Goal: Information Seeking & Learning: Learn about a topic

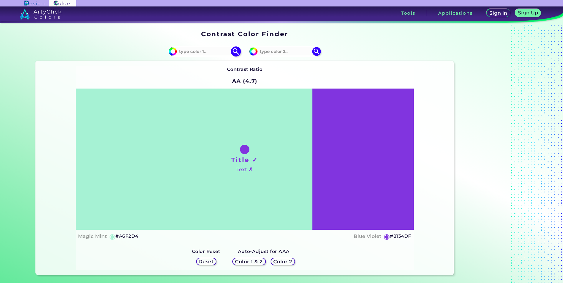
click at [197, 52] on input at bounding box center [204, 51] width 55 height 8
click at [190, 53] on input at bounding box center [204, 51] width 55 height 8
paste input "21995D"
type input "21995D"
click at [239, 51] on img at bounding box center [236, 51] width 10 height 10
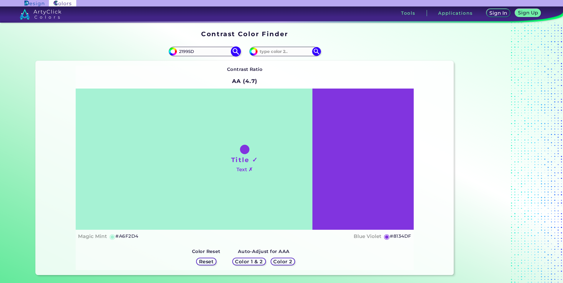
type input "#21995d"
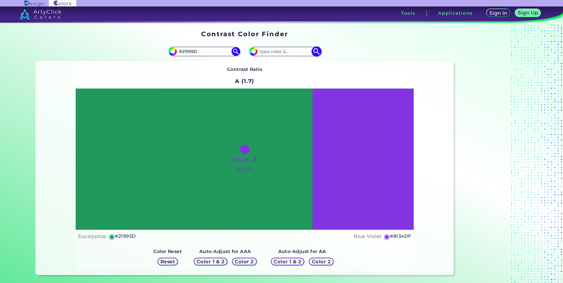
click at [274, 50] on input at bounding box center [285, 51] width 55 height 8
click at [208, 54] on input "#21995D" at bounding box center [204, 51] width 55 height 8
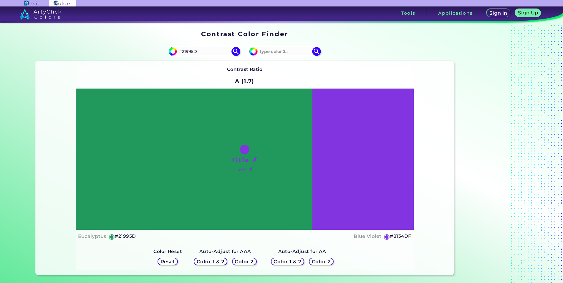
click at [219, 262] on h5 "Color 1 & 2" at bounding box center [210, 262] width 25 height 4
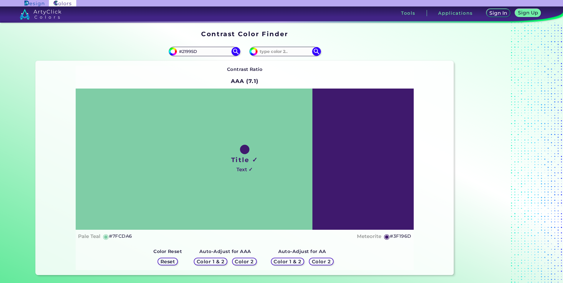
click at [237, 263] on h5 "Color 2" at bounding box center [244, 262] width 17 height 4
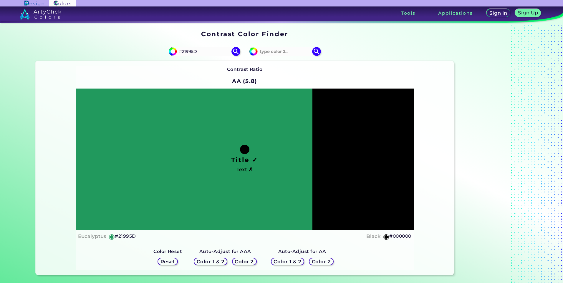
click at [273, 262] on div "Color 1 & 2" at bounding box center [288, 262] width 30 height 7
click at [282, 262] on h5 "Color 1 & 2" at bounding box center [287, 262] width 25 height 4
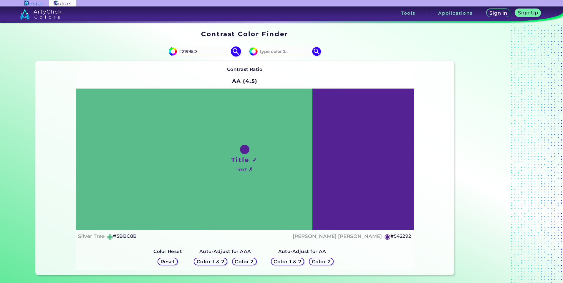
click at [201, 49] on input "#21995D" at bounding box center [204, 51] width 55 height 8
paste input
click at [205, 71] on div "Contrast Ratio AA (4.5) Title ✓ Text ✗ Silver Tree ◉ #5BBC8B ◉" at bounding box center [245, 168] width 338 height 205
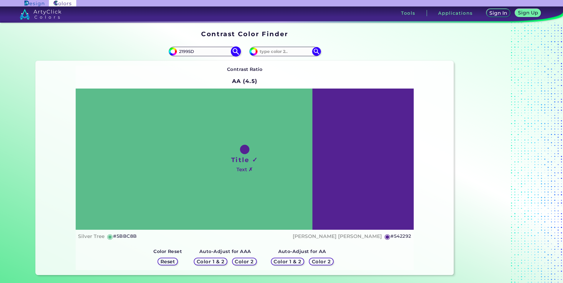
click at [234, 54] on img at bounding box center [236, 51] width 10 height 10
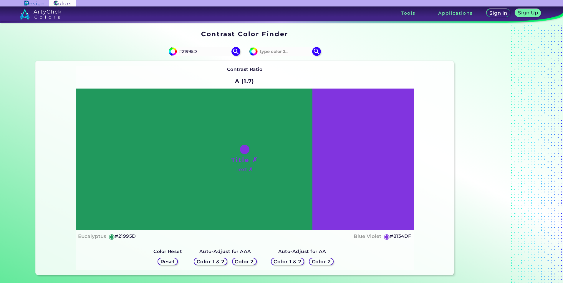
click at [214, 68] on div "Contrast Ratio A (1.7) Title ✗ Text ✗ Eucalyptus ◉ #21995D ◉" at bounding box center [245, 168] width 338 height 205
click at [397, 235] on h5 "#8134DF" at bounding box center [400, 237] width 21 height 8
click at [397, 235] on h5 "#8134DF copied" at bounding box center [400, 237] width 21 height 8
copy h5 "8134DF copied"
click at [401, 234] on h5 "#8134DF" at bounding box center [400, 237] width 21 height 8
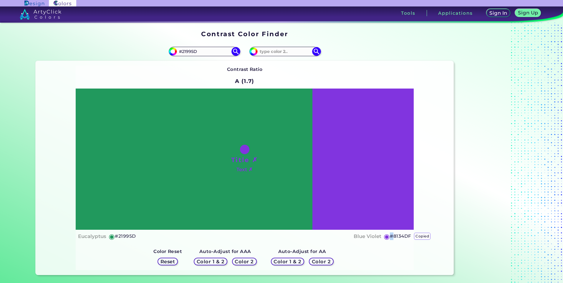
click at [401, 234] on h5 "#8134DF copied" at bounding box center [400, 237] width 21 height 8
copy h5 "#"
click at [391, 254] on div "Contrast Ratio A (1.7) Title ✗ Text ✗ Eucalyptus ◉ #21995D ◉" at bounding box center [245, 168] width 338 height 205
drag, startPoint x: 390, startPoint y: 236, endPoint x: 412, endPoint y: 234, distance: 22.7
click at [412, 234] on div "Title ✗ Text ✗ Eucalyptus ◉ #21995D Blue Violet ◉ #8134DF" at bounding box center [245, 166] width 338 height 155
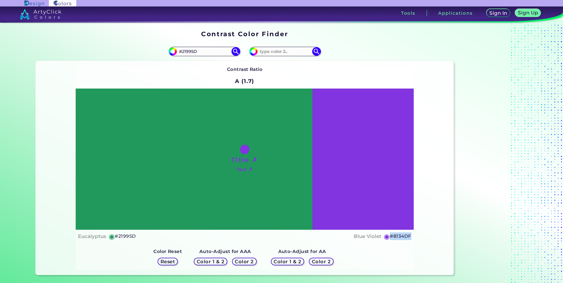
copy h5 "#8134DF"
click at [197, 53] on input "#21995D" at bounding box center [204, 51] width 55 height 8
paste input "E04E00"
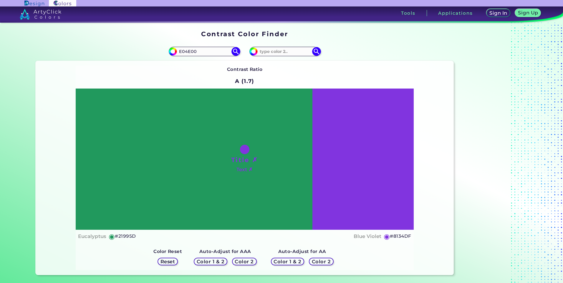
type input "E04E00"
click at [207, 70] on div "Contrast Ratio A (1.7) Title ✗ Text ✗ Eucalyptus ◉ #21995D ◉" at bounding box center [245, 168] width 338 height 205
click at [234, 51] on img at bounding box center [236, 51] width 10 height 10
type input "#e04e00"
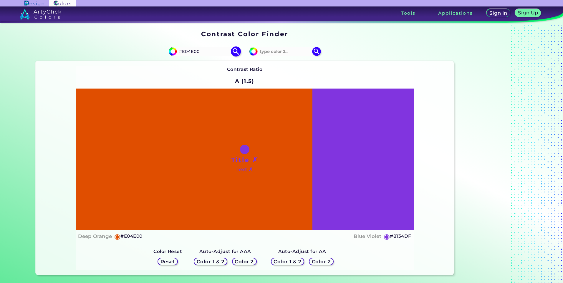
click at [217, 50] on input "#E04E00" at bounding box center [204, 51] width 55 height 8
type input "e"
type input "ffffff"
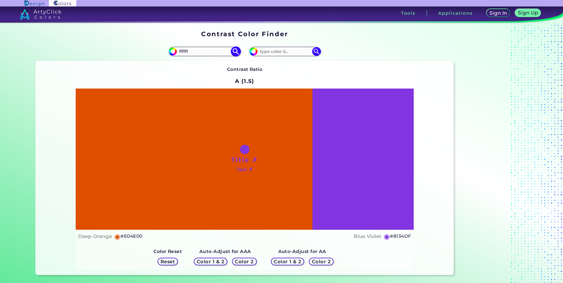
click at [239, 51] on img at bounding box center [236, 51] width 10 height 10
type input "#ffffff"
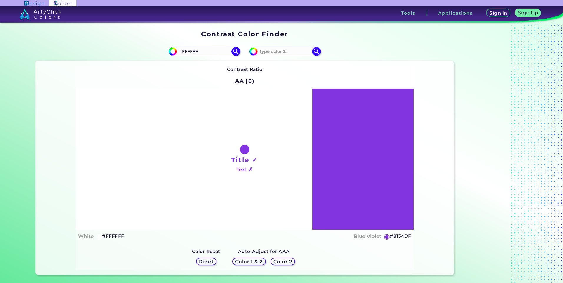
click at [385, 238] on h5 "◉" at bounding box center [387, 236] width 6 height 7
click at [204, 264] on h5 "Reset" at bounding box center [206, 262] width 13 height 4
click at [202, 51] on input "#FFFFFF" at bounding box center [204, 51] width 55 height 8
click at [197, 51] on input "#FFFFFF" at bounding box center [204, 51] width 55 height 8
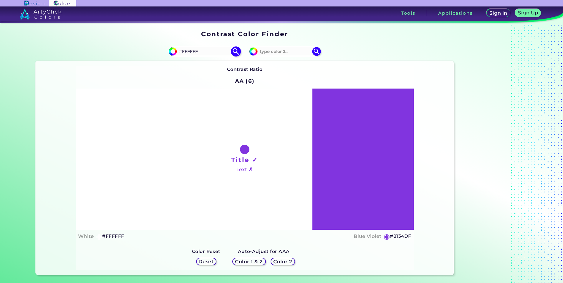
click at [197, 51] on input "#FFFFFF" at bounding box center [204, 51] width 55 height 8
paste input "08639C"
type input "08639C"
click at [234, 52] on img at bounding box center [236, 51] width 10 height 10
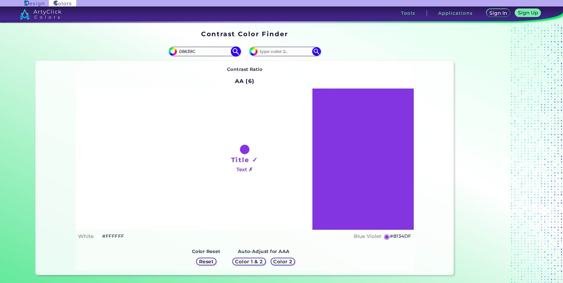
type input "#08639c"
type input "#08639C"
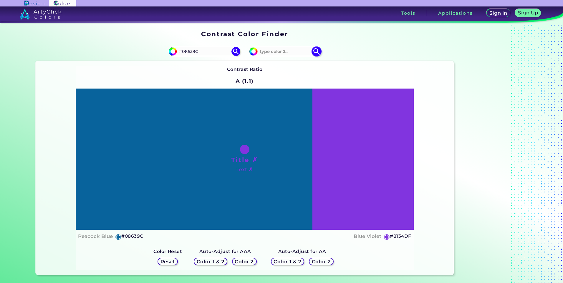
click at [275, 52] on input at bounding box center [285, 51] width 55 height 8
paste input "08639C"
type input "08639C"
click at [277, 67] on div "Contrast Ratio A (1.1) Title ✗ Text ✗ Peacock Blue ◉ #08639C ◉" at bounding box center [245, 168] width 338 height 205
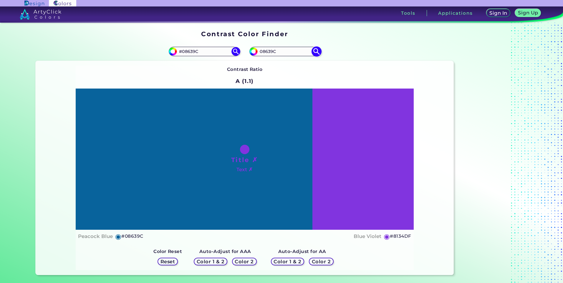
click at [318, 52] on img at bounding box center [316, 51] width 10 height 10
type input "#08639c"
type input "#08639C"
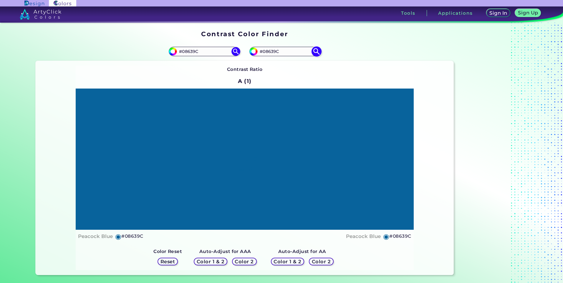
click at [273, 50] on input "#08639C" at bounding box center [285, 51] width 55 height 8
click at [252, 54] on input "#08639c" at bounding box center [252, 50] width 7 height 7
type input "#627784"
type input "#5e7482"
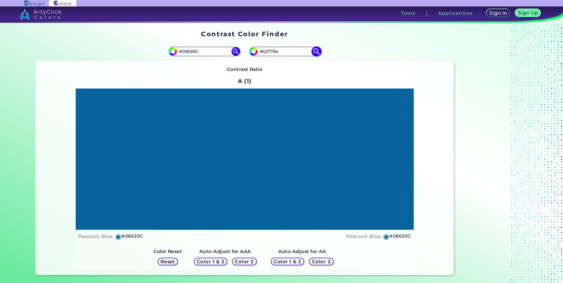
type input "#5E7482"
type input "#5d717e"
type input "#5D717E"
type input "#5c6f7a"
type input "#5C6F7A"
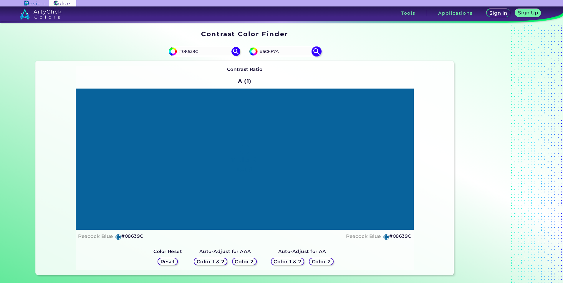
type input "#596c78"
type input "#596C78"
type input "#5a6c77"
type input "#5A6C77"
type input "#586974"
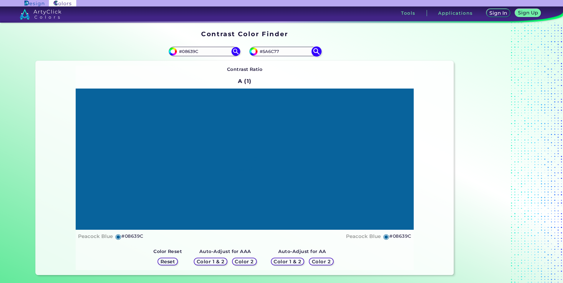
type input "#586974"
type input "#566771"
type input "#515e67"
type input "#515E67"
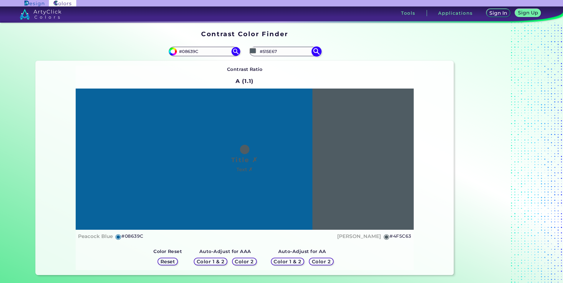
type input "#4d565c"
type input "#4D565C"
type input "#495155"
type input "#454b4f"
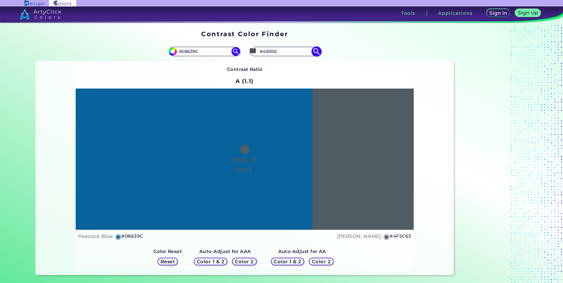
type input "#454B4F"
type input "#42494c"
type input "#42494C"
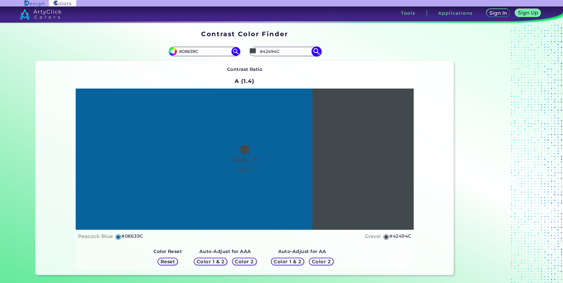
type input "#43484c"
type input "#43484C"
type input "#414649"
type input "#3f4346"
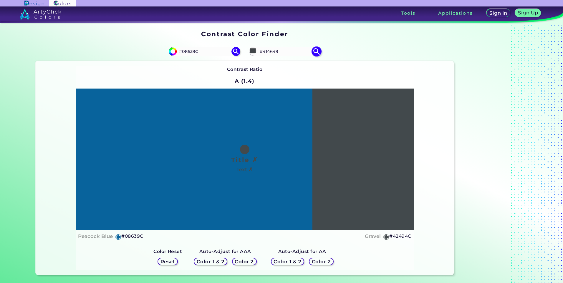
type input "#3F4346"
type input "#3d4043"
type input "#3D4043"
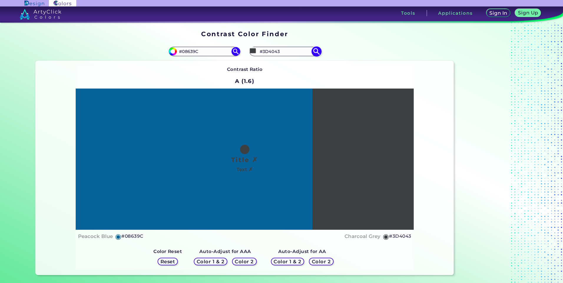
type input "#3a3e40"
type input "#3A3E40"
type input "#3b3e40"
type input "#3B3E40"
type input "#383b3d"
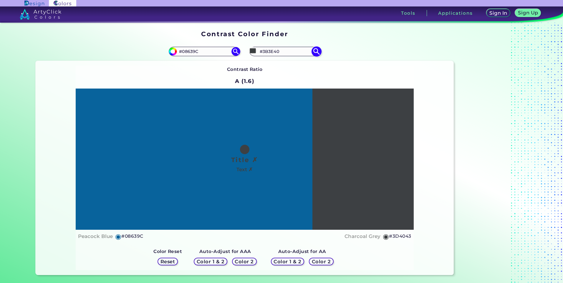
type input "#383B3D"
type input "#36393a"
type input "#36393A"
type input "#343637"
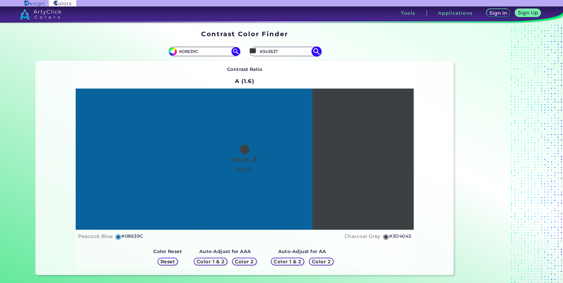
type input "#2f3131"
type input "#2F3131"
type input "#232424"
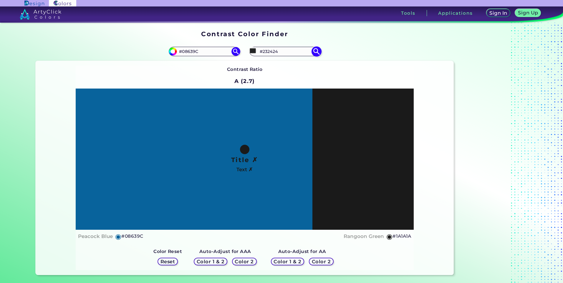
type input "#0d0d0d"
type input "#0D0D0D"
type input "#000000"
type input "#0f161a"
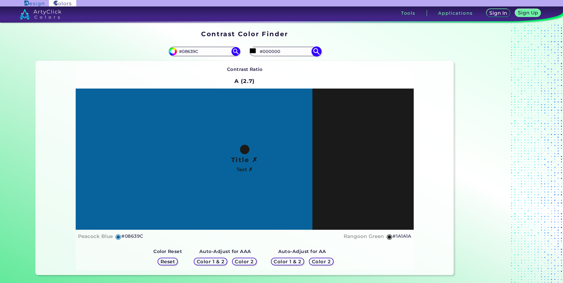
type input "#0F161A"
type input "#26495f"
type input "#26495F"
type input "#5eadde"
type input "#5EADDE"
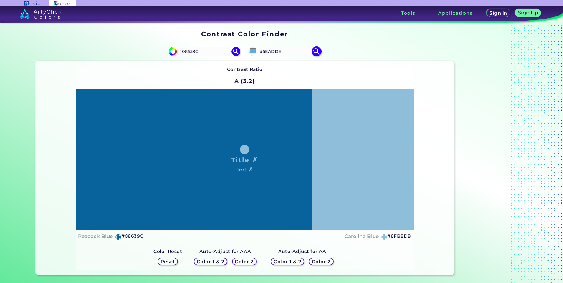
type input "#0b0d0f"
type input "#0B0D0F"
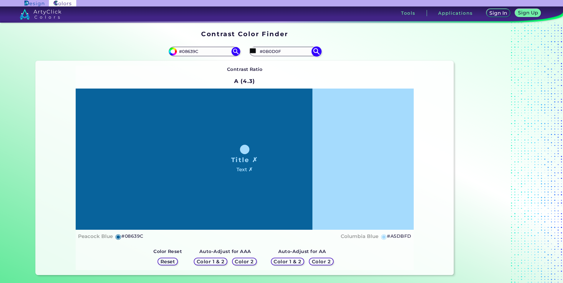
type input "#8295a1"
type input "#8295A1"
type input "#36627d"
type input "#36627D"
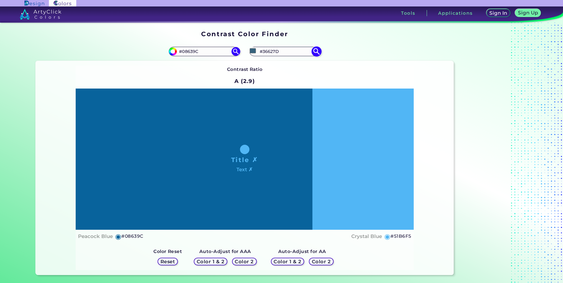
type input "#51b6f5"
type input "#51B6F5"
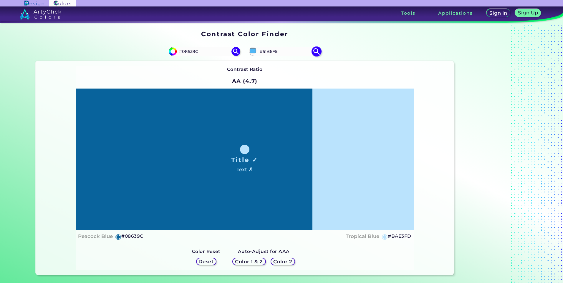
type input "#b7c7d1"
type input "#B7C7D1"
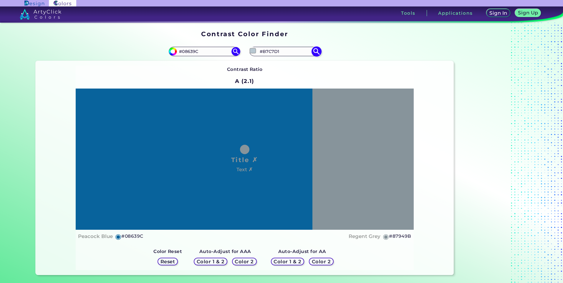
type input "#87949b"
type input "#87949B"
type input "#87949b"
click at [338, 58] on div "#87949b #87949B" at bounding box center [349, 51] width 209 height 19
click at [275, 263] on h5 "Color 1 & 2" at bounding box center [288, 262] width 26 height 5
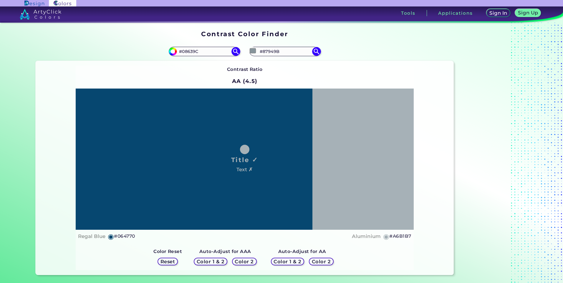
click at [318, 262] on h5 "Color 2" at bounding box center [321, 262] width 17 height 4
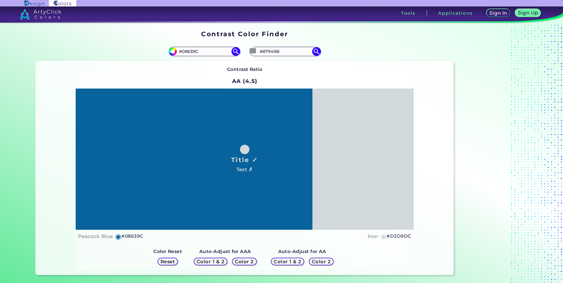
click at [247, 262] on h5 "Color 2" at bounding box center [244, 262] width 19 height 5
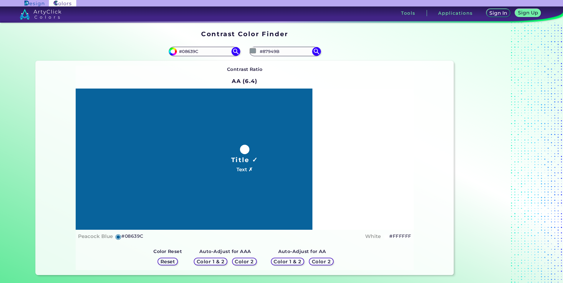
click at [281, 261] on h5 "Color 1 & 2" at bounding box center [287, 262] width 25 height 4
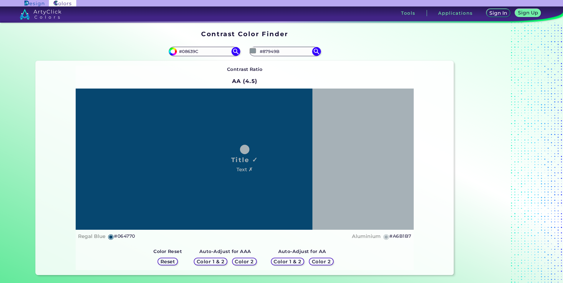
click at [322, 263] on h5 "Color 2" at bounding box center [321, 262] width 17 height 4
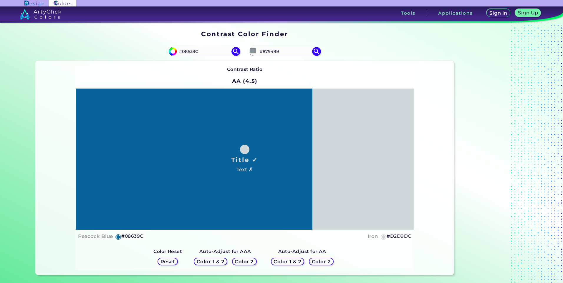
click at [205, 259] on div "Color 1 & 2" at bounding box center [211, 262] width 30 height 7
click at [197, 52] on input "#08639C" at bounding box center [204, 51] width 55 height 8
click at [219, 62] on div "Contrast Ratio AA (4.5) Title ✓ Text ✗ Peacock Blue ◉ #08639C Iron ◉ #D2D9DC Co…" at bounding box center [245, 168] width 418 height 214
click at [231, 54] on img at bounding box center [236, 51] width 10 height 10
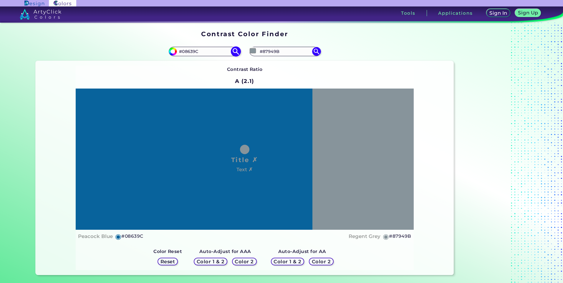
click at [189, 51] on input "#08639C" at bounding box center [204, 51] width 55 height 8
paste input "21995D"
type input "#21995D"
click at [236, 48] on img at bounding box center [236, 51] width 10 height 10
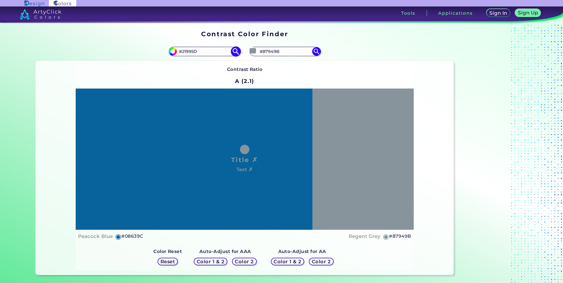
type input "#21995d"
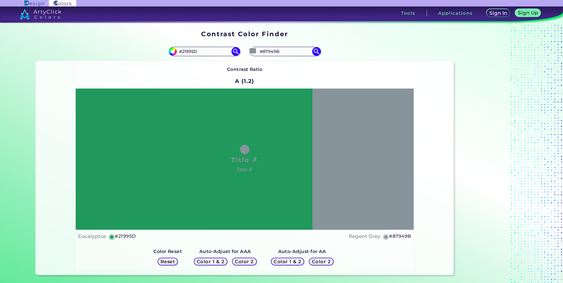
click at [238, 262] on h5 "Color 2" at bounding box center [244, 262] width 17 height 4
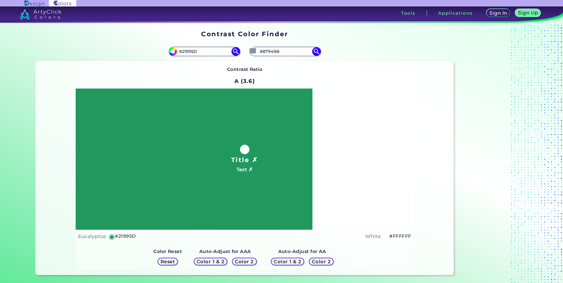
click at [318, 261] on h5 "Color 2" at bounding box center [321, 262] width 17 height 4
click at [241, 260] on h5 "Color 2" at bounding box center [244, 262] width 19 height 5
click at [275, 54] on input "#87949B" at bounding box center [285, 51] width 55 height 8
click at [315, 51] on img at bounding box center [316, 51] width 10 height 10
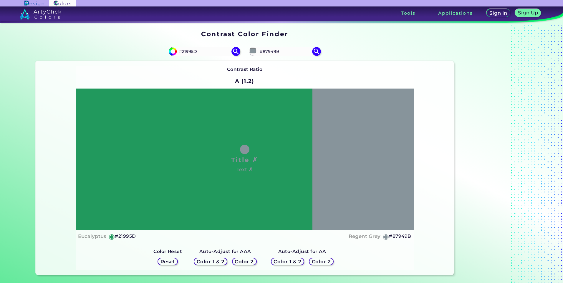
click at [242, 261] on h5 "Color 2" at bounding box center [244, 262] width 17 height 4
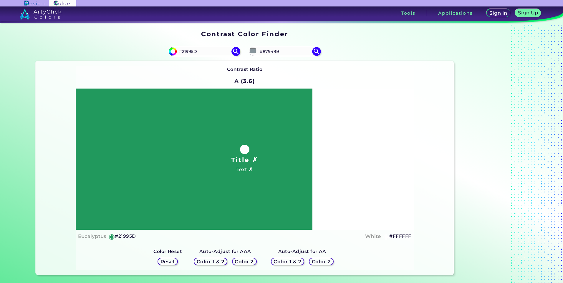
drag, startPoint x: 208, startPoint y: 54, endPoint x: 114, endPoint y: 47, distance: 94.3
click at [114, 47] on div "#21995d #21995D" at bounding box center [140, 51] width 209 height 19
paste input "E04E00"
type input "E04E00"
click at [233, 52] on img at bounding box center [236, 51] width 10 height 10
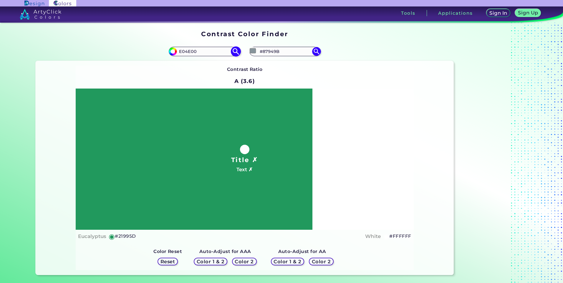
type input "#e04e00"
type input "#E04E00"
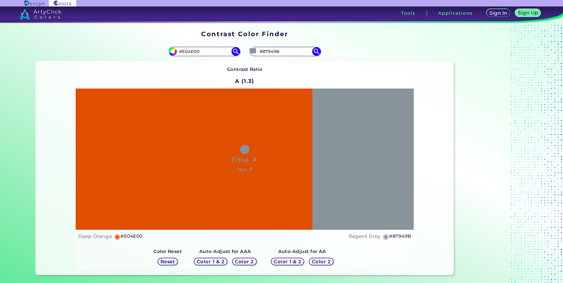
click at [241, 264] on h5 "Color 2" at bounding box center [244, 262] width 17 height 4
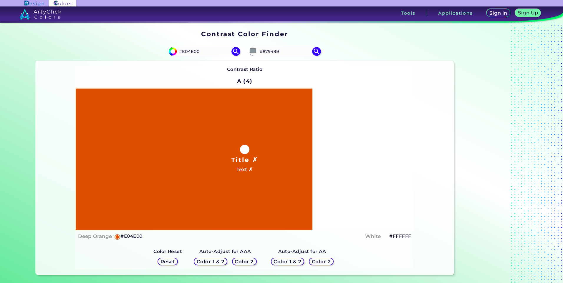
click at [283, 258] on div "Color 1 & 2" at bounding box center [288, 261] width 30 height 7
click at [207, 263] on h5 "Color 1 & 2" at bounding box center [210, 262] width 25 height 4
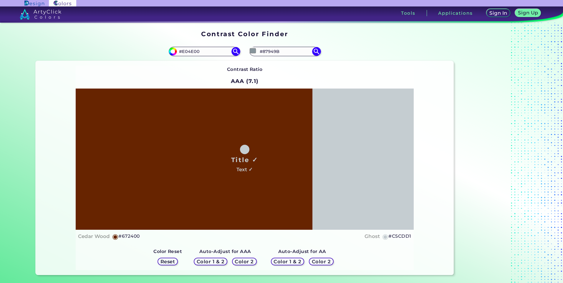
drag, startPoint x: 249, startPoint y: 210, endPoint x: 254, endPoint y: 211, distance: 5.1
